Goal: Task Accomplishment & Management: Use online tool/utility

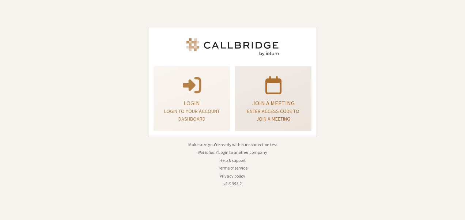
click at [275, 106] on p "Join a meeting" at bounding box center [273, 103] width 58 height 9
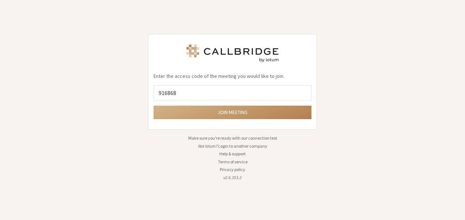
type input "9168685"
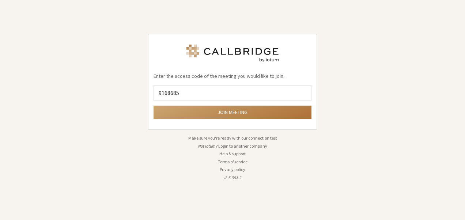
click at [226, 114] on button "Join meeting" at bounding box center [233, 113] width 158 height 14
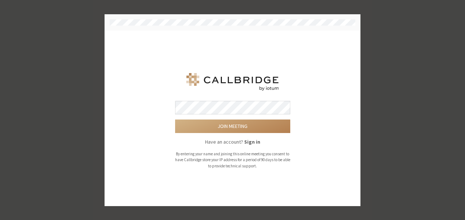
click at [175, 120] on button "Join meeting" at bounding box center [232, 127] width 115 height 14
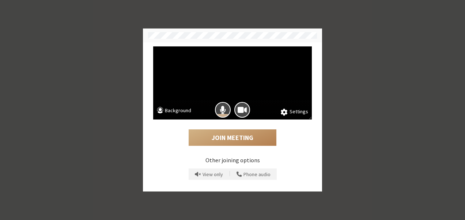
click at [229, 103] on div at bounding box center [222, 109] width 19 height 19
click at [250, 113] on div at bounding box center [242, 109] width 19 height 19
click at [245, 112] on span "Camera is on" at bounding box center [242, 110] width 9 height 10
click at [225, 113] on span "Mic is on" at bounding box center [223, 110] width 6 height 10
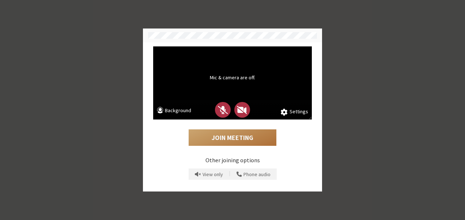
click at [232, 137] on button "Join Meeting" at bounding box center [233, 137] width 88 height 17
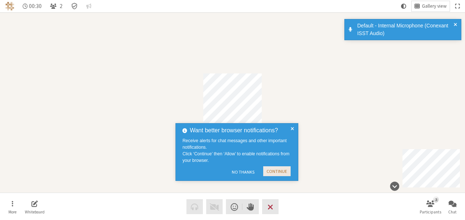
click at [280, 169] on button "Continue" at bounding box center [276, 171] width 27 height 10
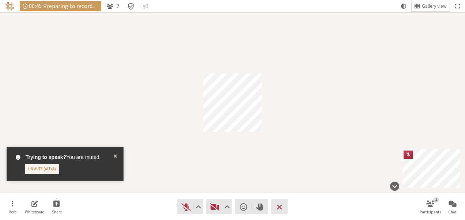
click at [116, 155] on span at bounding box center [115, 164] width 3 height 21
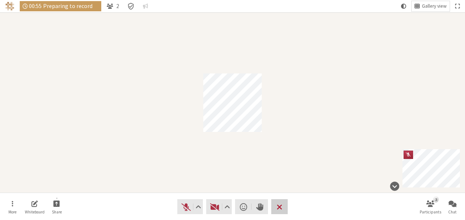
click at [282, 210] on span "Leave meeting" at bounding box center [279, 207] width 5 height 10
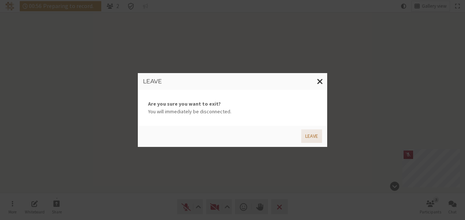
click at [315, 133] on button "Leave" at bounding box center [311, 136] width 21 height 14
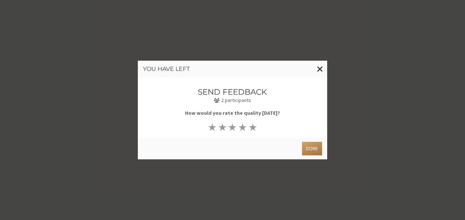
click at [309, 148] on button "Done" at bounding box center [312, 149] width 20 height 14
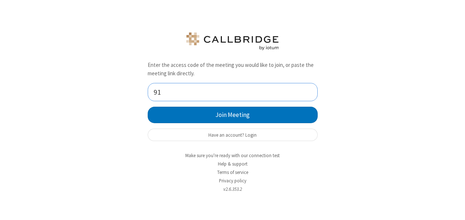
type input "9168685"
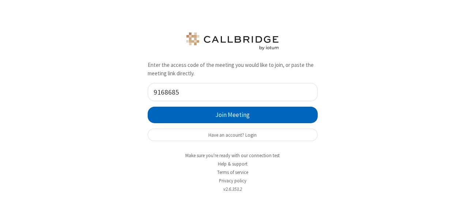
click at [250, 108] on button "Join Meeting" at bounding box center [233, 115] width 170 height 16
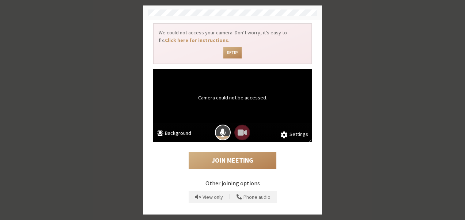
click at [250, 108] on div "Camera could not be accessed. Settings Background" at bounding box center [232, 105] width 159 height 73
click at [229, 135] on button "Mic is on" at bounding box center [223, 133] width 16 height 16
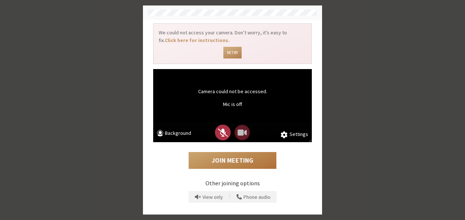
click at [249, 155] on button "Join Meeting" at bounding box center [233, 160] width 88 height 17
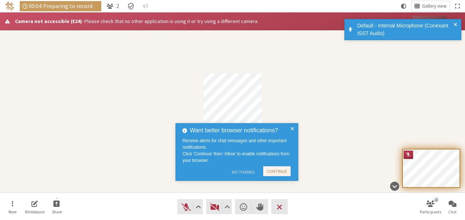
click at [241, 173] on button "No Thanks" at bounding box center [243, 172] width 30 height 12
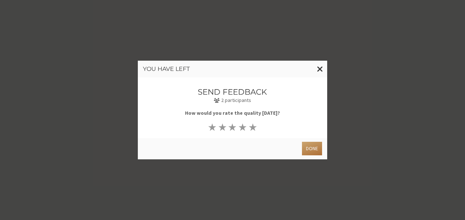
click at [309, 151] on button "Done" at bounding box center [312, 149] width 20 height 14
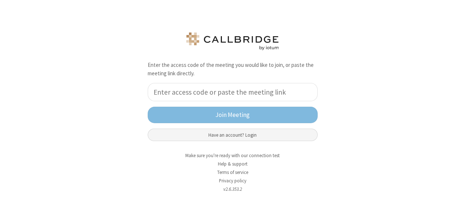
click at [236, 135] on button "Have an account? Login" at bounding box center [233, 135] width 170 height 12
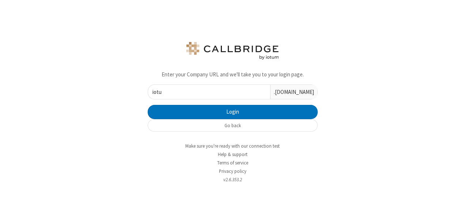
type input "iotum"
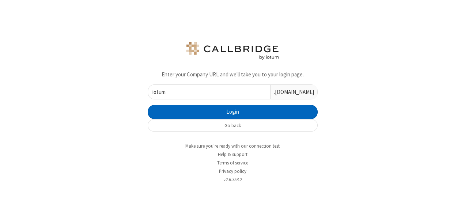
click at [216, 110] on button "Login" at bounding box center [233, 112] width 170 height 15
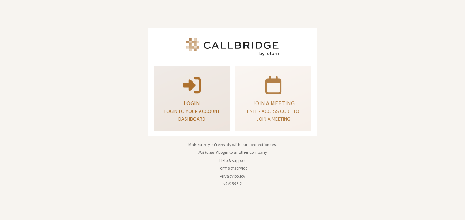
click at [190, 97] on div "Login Login to your account dashboard" at bounding box center [192, 98] width 68 height 59
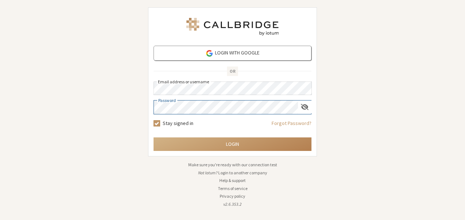
click at [154, 137] on button "Login" at bounding box center [233, 144] width 158 height 14
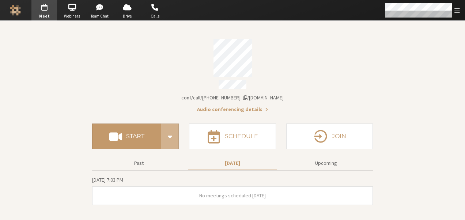
click at [224, 97] on span "[DOMAIN_NAME]/conf/call/[PHONE_NUMBER]" at bounding box center [232, 97] width 102 height 7
click at [224, 97] on span "Copied to clipboard" at bounding box center [233, 97] width 50 height 7
click at [168, 129] on span "Start conference options" at bounding box center [170, 136] width 10 height 15
click at [147, 95] on div "Meeting link [DOMAIN_NAME]/conf/call/[PHONE_NUMBER]" at bounding box center [232, 98] width 281 height 8
click at [307, 64] on div "Account details" at bounding box center [232, 58] width 281 height 38
